Goal: Information Seeking & Learning: Compare options

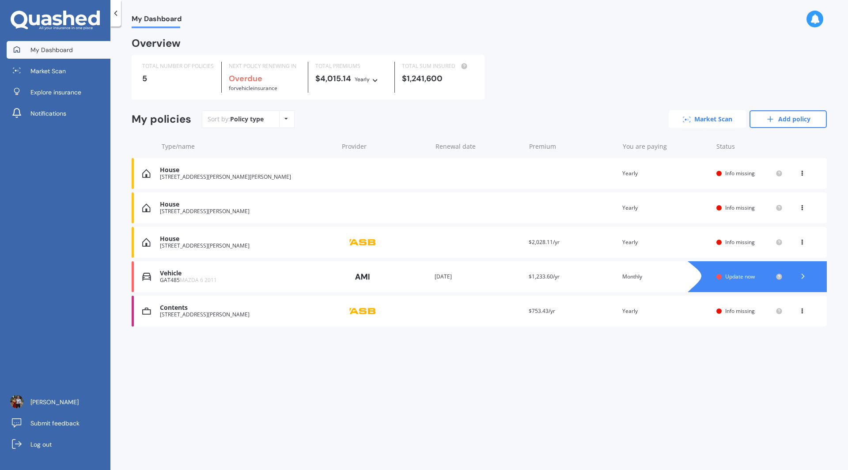
click at [718, 121] on link "Market Scan" at bounding box center [706, 119] width 77 height 18
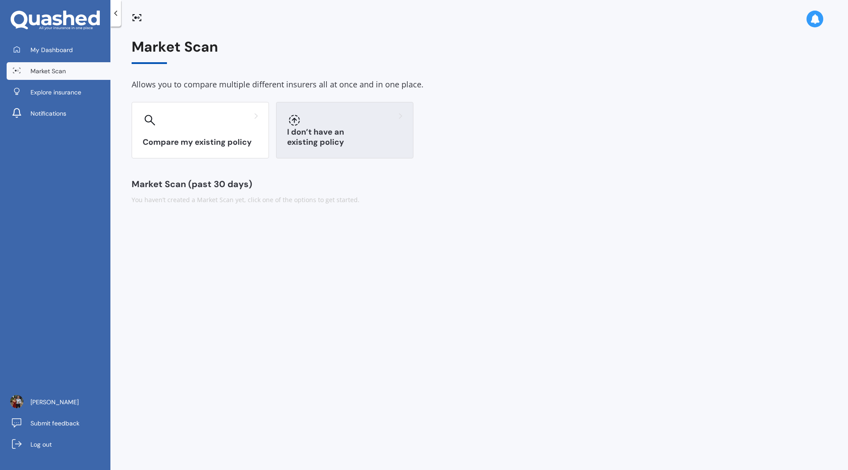
click at [345, 132] on div "I don’t have an existing policy" at bounding box center [344, 130] width 137 height 57
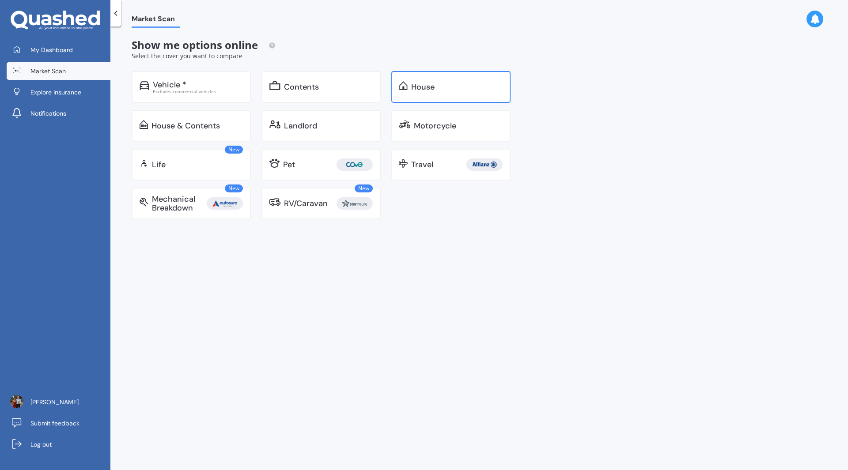
click at [434, 85] on div "House" at bounding box center [422, 87] width 23 height 9
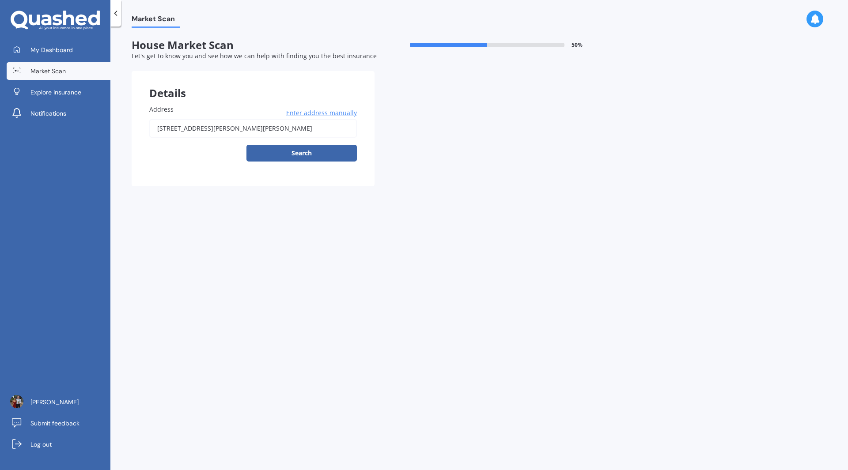
click at [257, 133] on input "[STREET_ADDRESS][PERSON_NAME][PERSON_NAME]" at bounding box center [252, 128] width 207 height 19
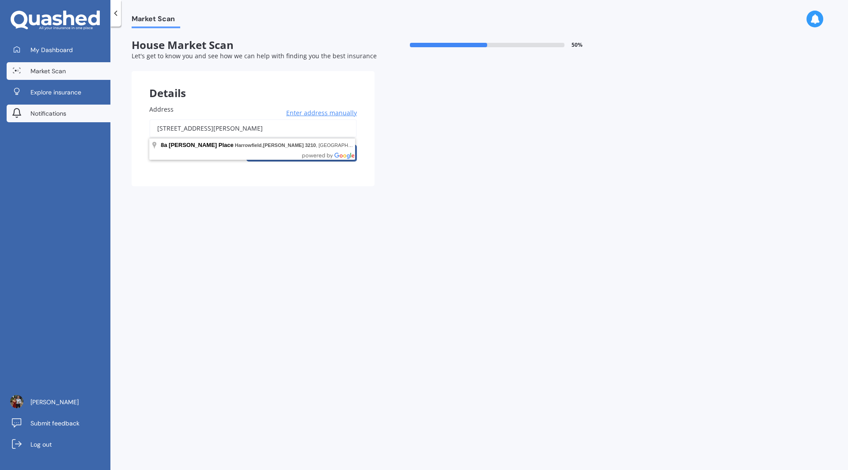
drag, startPoint x: 278, startPoint y: 132, endPoint x: 56, endPoint y: 113, distance: 223.4
click at [56, 113] on div "My Dashboard Market Scan Explore insurance Notifications [PERSON_NAME] Submit f…" at bounding box center [424, 235] width 848 height 470
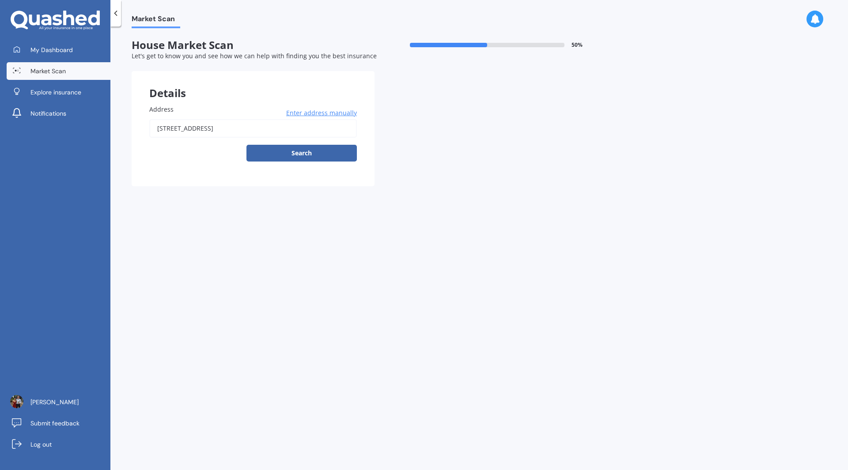
type input "[STREET_ADDRESS]"
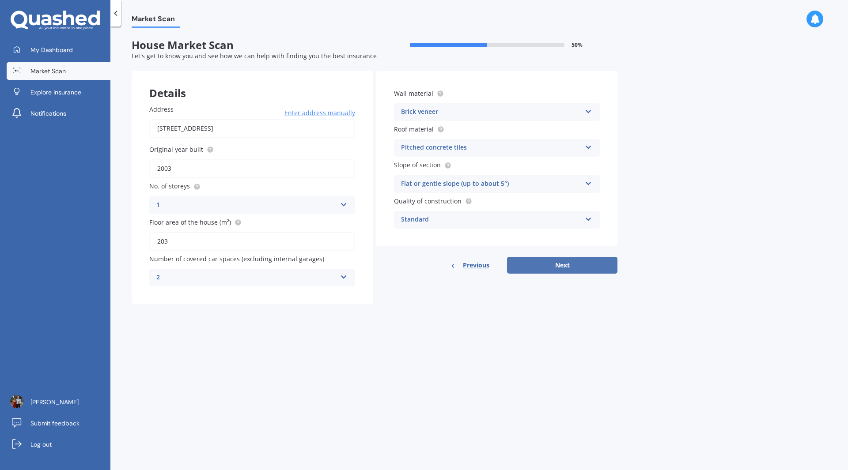
click at [569, 265] on button "Next" at bounding box center [562, 265] width 110 height 17
select select "13"
select select "11"
select select "1991"
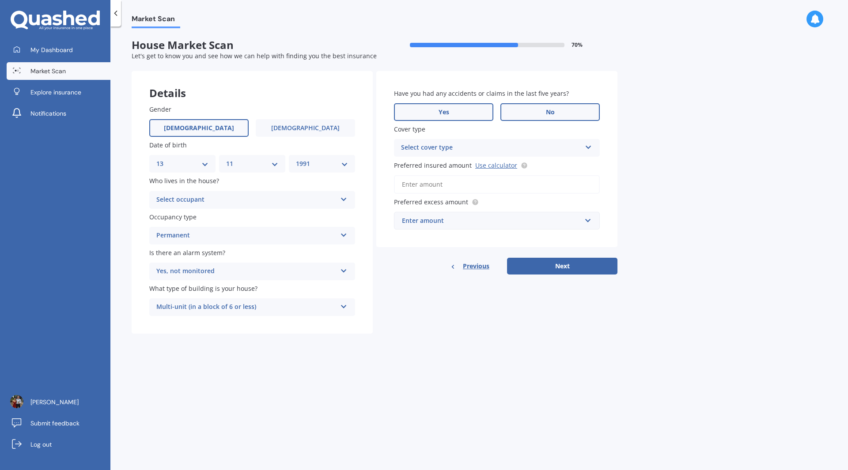
click at [469, 114] on label "Yes" at bounding box center [443, 112] width 99 height 18
click at [0, 0] on input "Yes" at bounding box center [0, 0] width 0 height 0
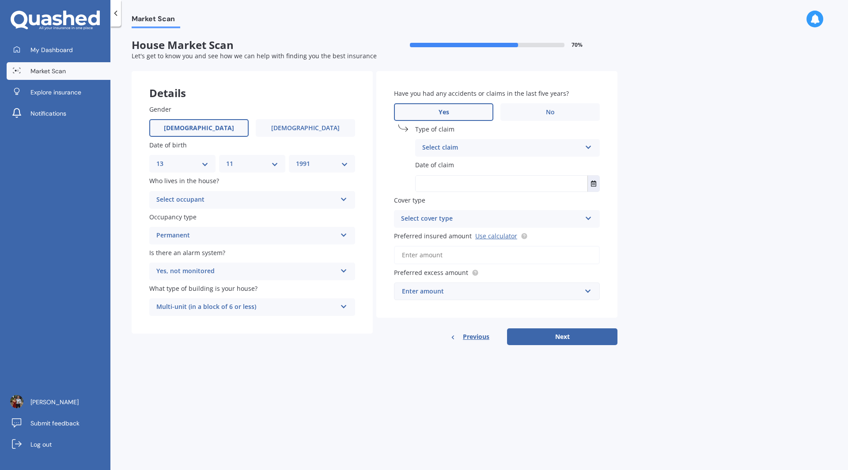
click at [498, 155] on div "Select claim Accidental damage Broken glass Burglary or theft Earthquake Fire F…" at bounding box center [507, 148] width 185 height 18
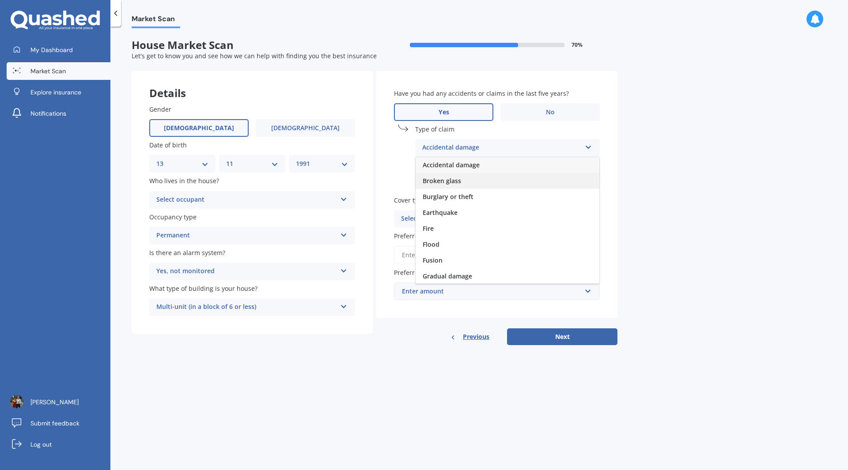
click at [512, 180] on div "Broken glass" at bounding box center [507, 181] width 184 height 16
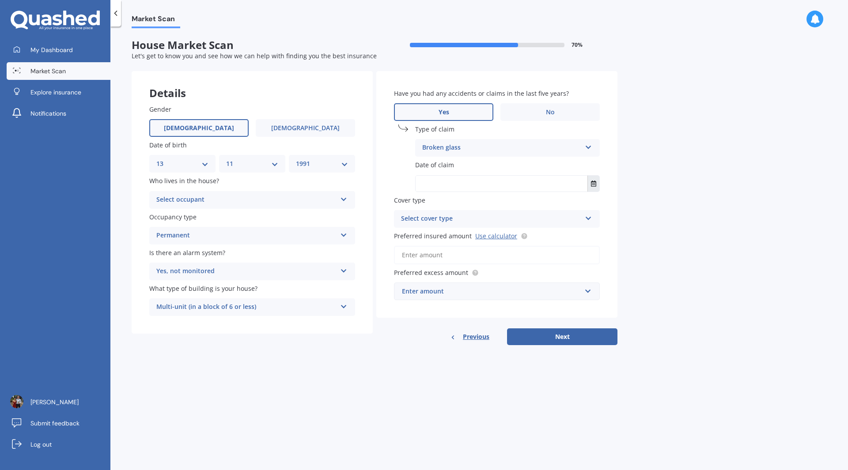
click at [591, 186] on icon "Select date" at bounding box center [593, 184] width 5 height 6
click at [495, 205] on button "Navigate back" at bounding box center [489, 206] width 11 height 16
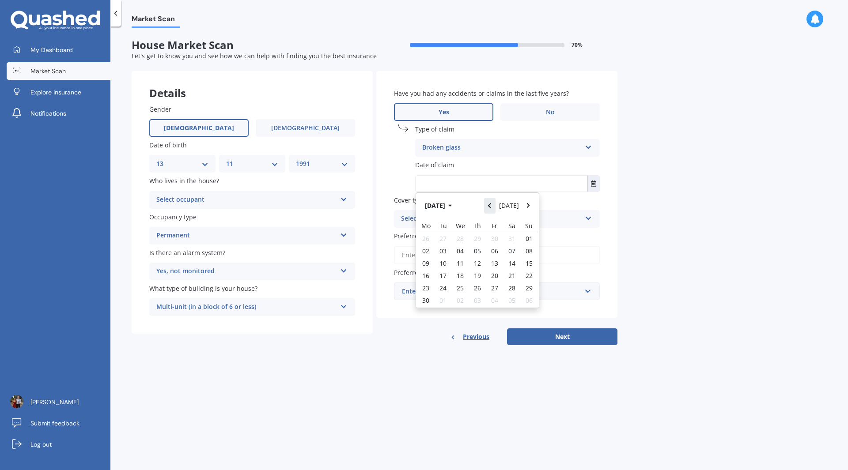
click at [495, 205] on button "Navigate back" at bounding box center [489, 206] width 11 height 16
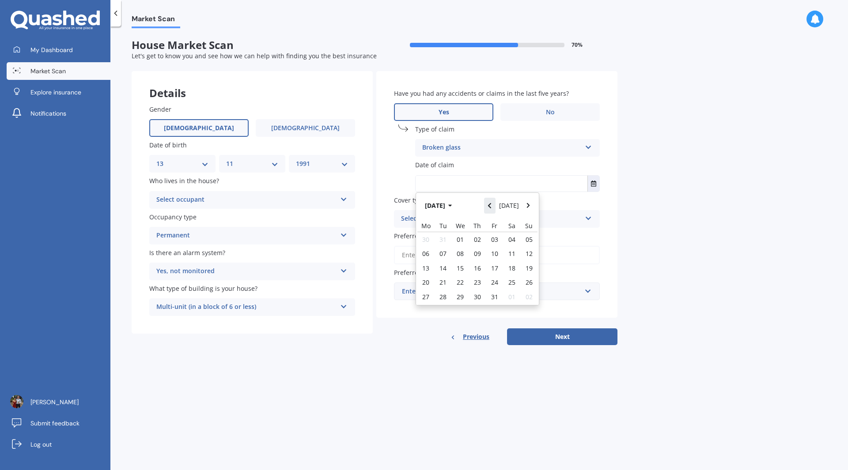
click at [495, 205] on button "Navigate back" at bounding box center [489, 206] width 11 height 16
click at [463, 260] on span "11" at bounding box center [459, 263] width 7 height 8
type input "[DATE]"
click at [505, 220] on div "Select cover type" at bounding box center [491, 219] width 180 height 11
click at [497, 236] on div "High" at bounding box center [496, 236] width 205 height 16
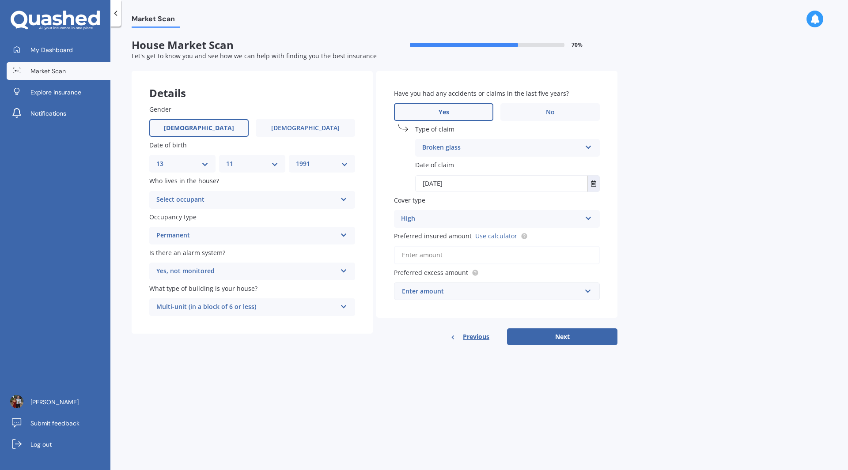
click at [485, 287] on div "Enter amount" at bounding box center [491, 292] width 179 height 10
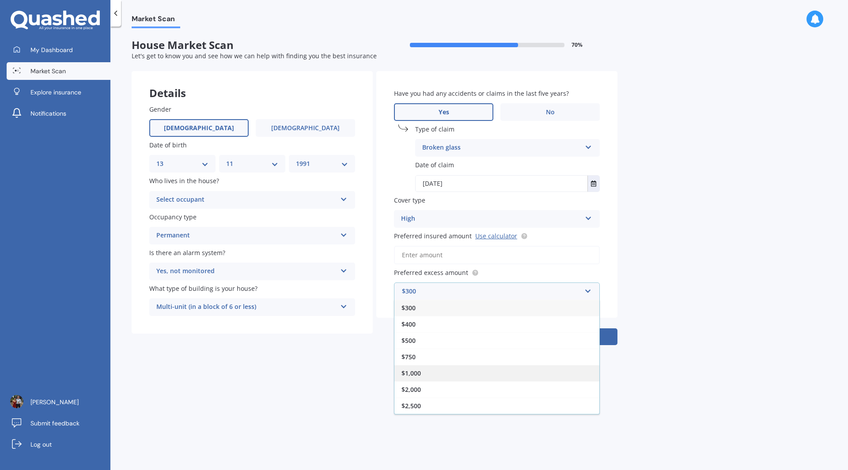
click at [492, 372] on div "$1,000" at bounding box center [496, 373] width 205 height 16
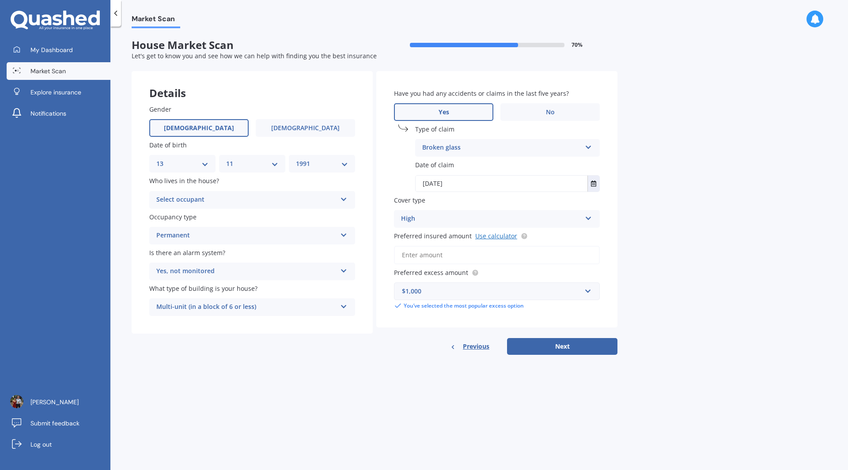
click at [487, 234] on link "Use calculator" at bounding box center [496, 236] width 42 height 8
click at [447, 257] on input "Preferred insured amount Use calculator" at bounding box center [497, 255] width 206 height 19
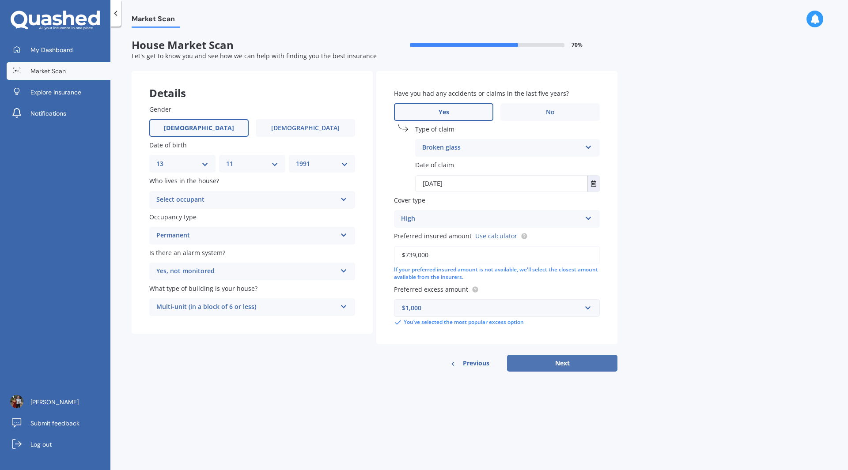
type input "$739,000"
click at [553, 359] on button "Next" at bounding box center [562, 363] width 110 height 17
click at [297, 201] on div "Select occupant" at bounding box center [248, 200] width 176 height 10
click at [270, 215] on div "Owner" at bounding box center [252, 217] width 204 height 16
click at [567, 363] on button "Next" at bounding box center [562, 363] width 110 height 17
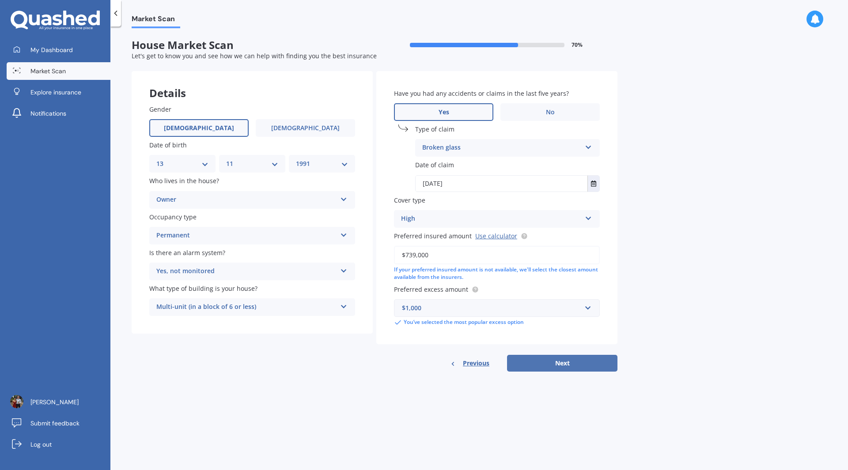
select select "13"
select select "11"
select select "1991"
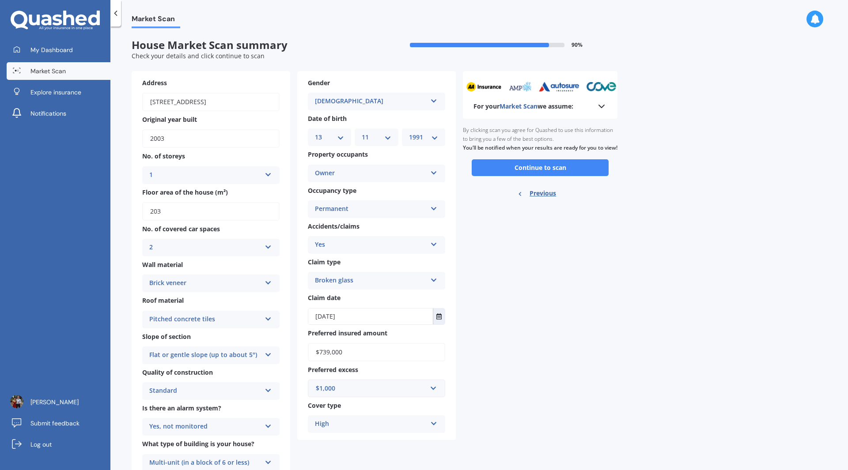
scroll to position [32, 0]
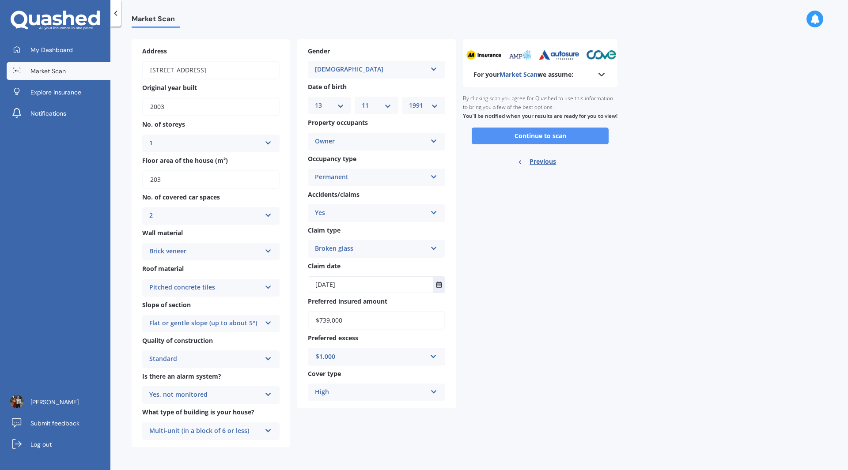
click at [540, 144] on button "Continue to scan" at bounding box center [540, 136] width 137 height 17
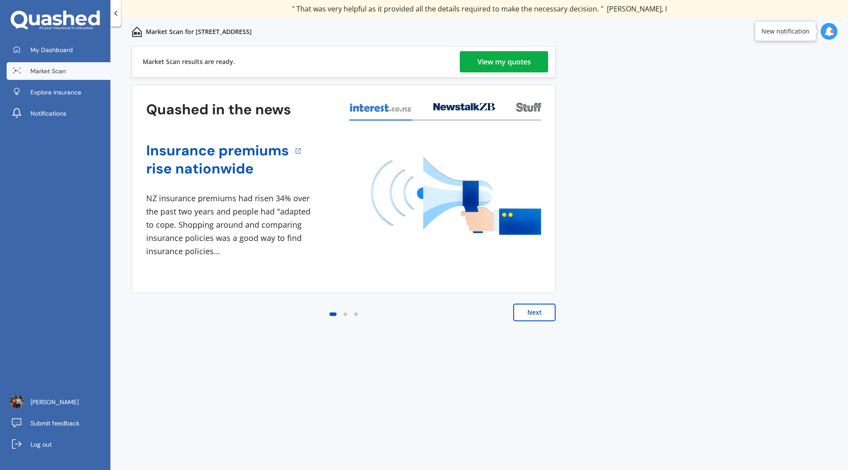
click at [496, 61] on div "View my quotes" at bounding box center [503, 61] width 53 height 21
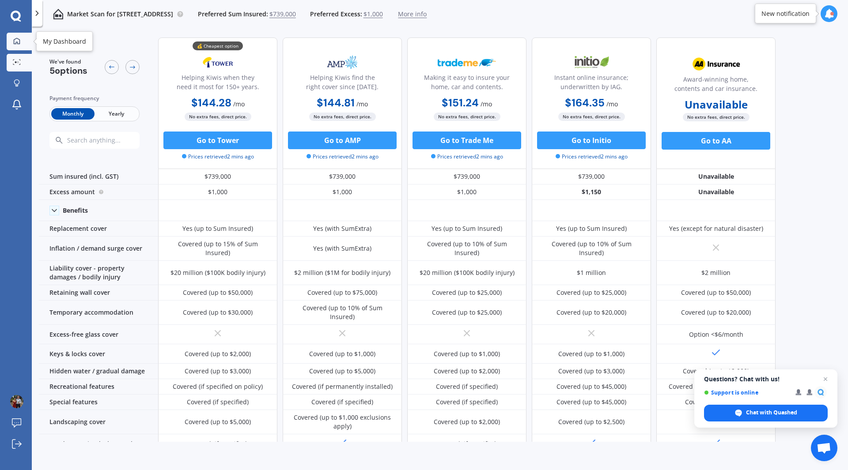
click at [18, 44] on icon at bounding box center [17, 41] width 6 height 6
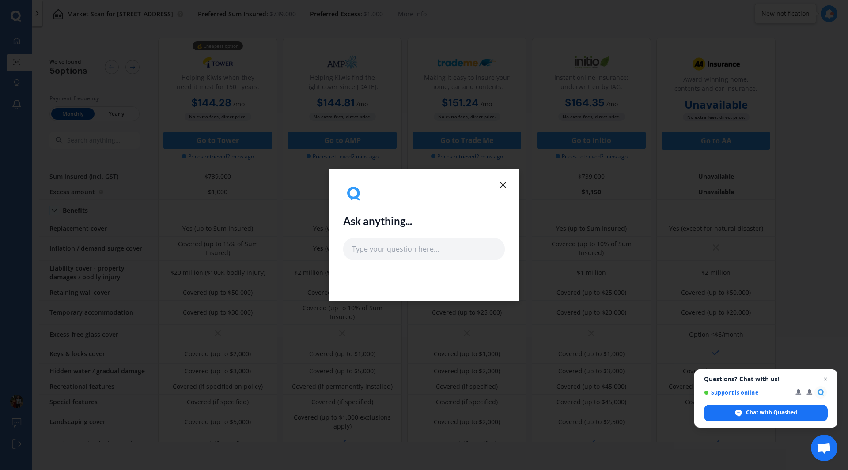
click at [500, 187] on icon at bounding box center [503, 185] width 11 height 11
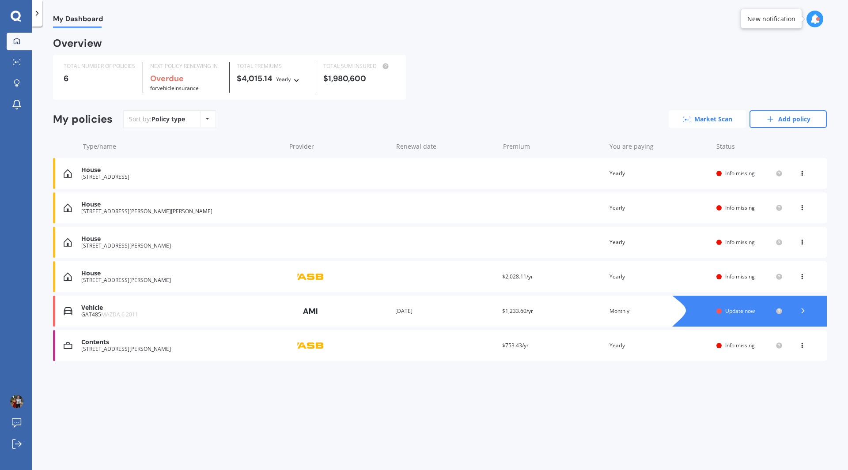
click at [702, 121] on link "Market Scan" at bounding box center [706, 119] width 77 height 18
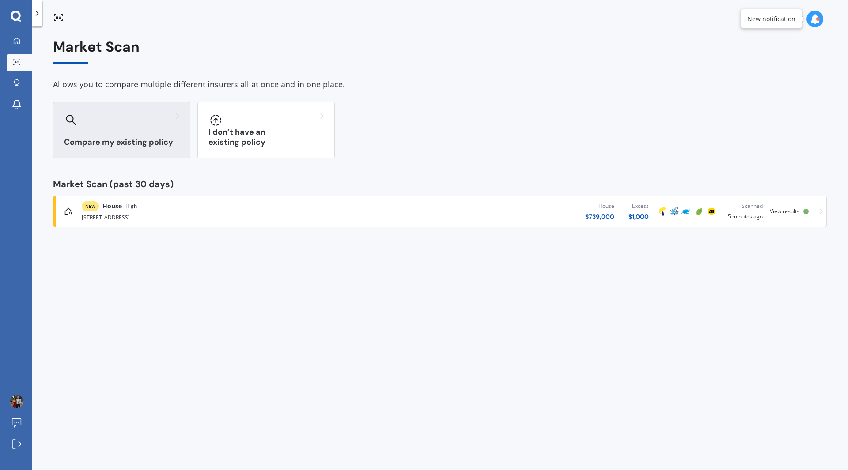
click at [101, 133] on div "Compare my existing policy" at bounding box center [121, 130] width 137 height 57
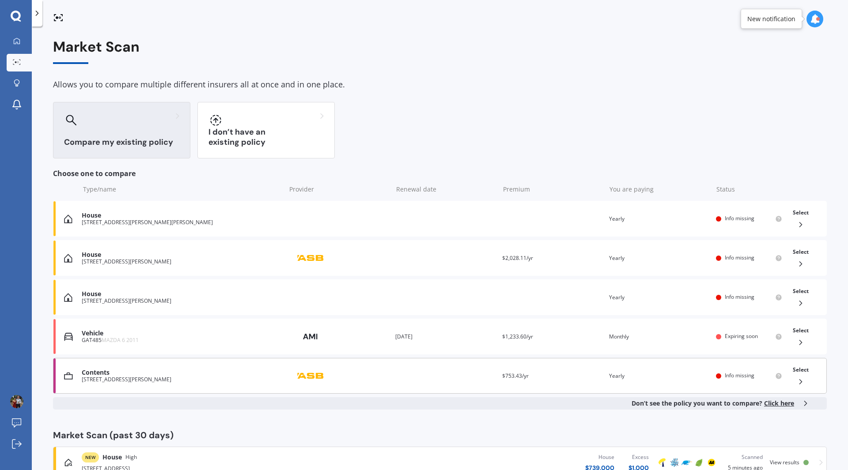
scroll to position [28, 0]
